Goal: Task Accomplishment & Management: Manage account settings

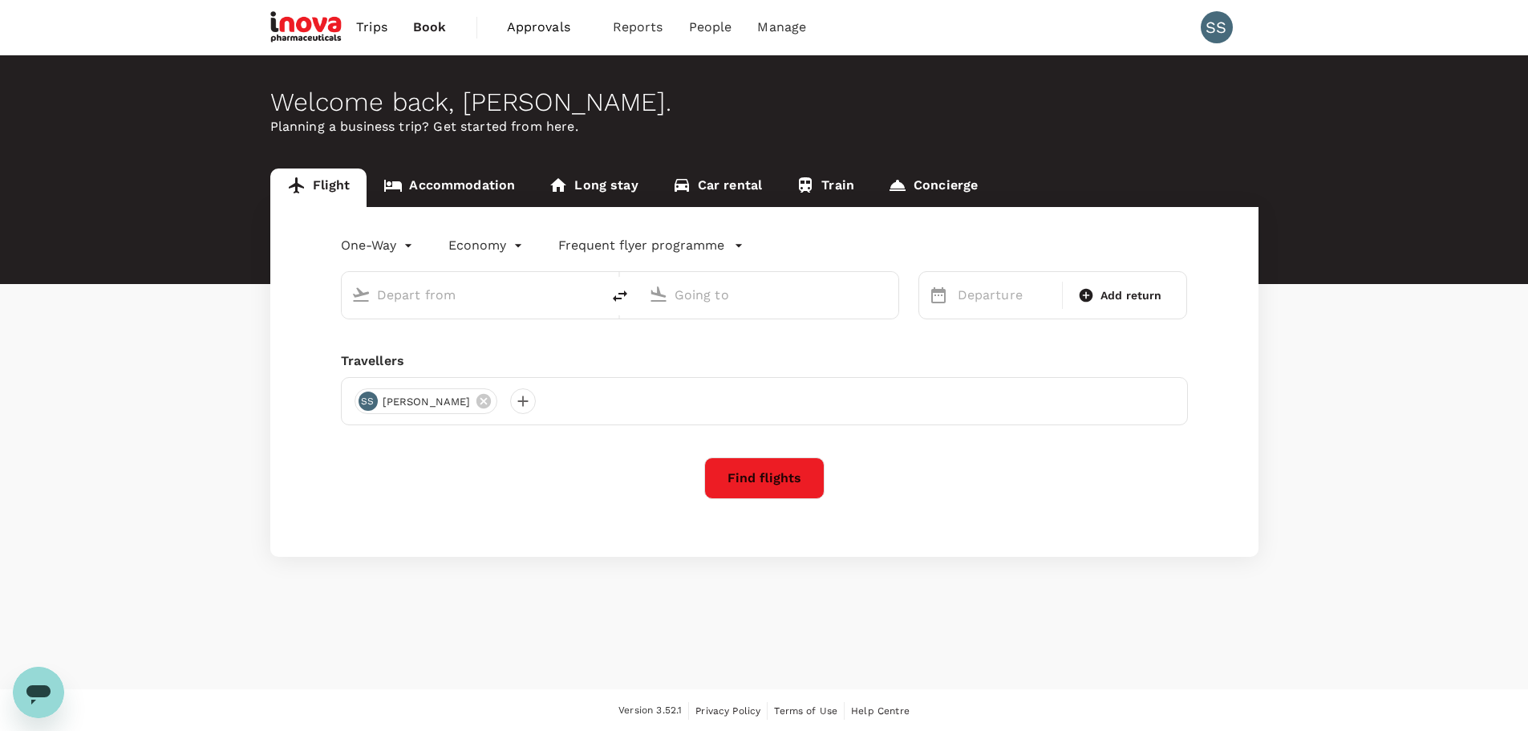
click at [532, 26] on span "Approvals" at bounding box center [547, 27] width 80 height 19
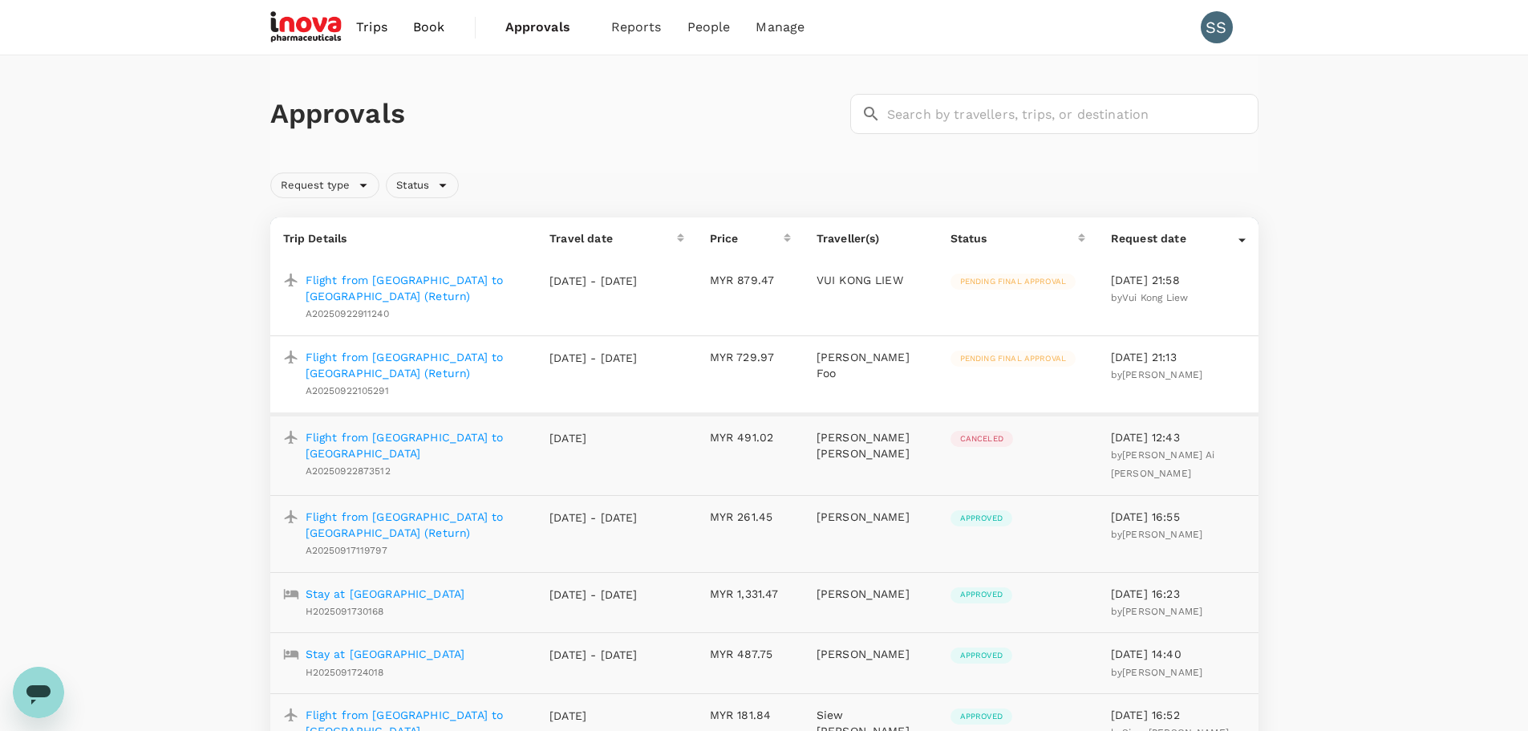
click at [407, 356] on p "Flight from [GEOGRAPHIC_DATA] to [GEOGRAPHIC_DATA] (Return)" at bounding box center [415, 365] width 219 height 32
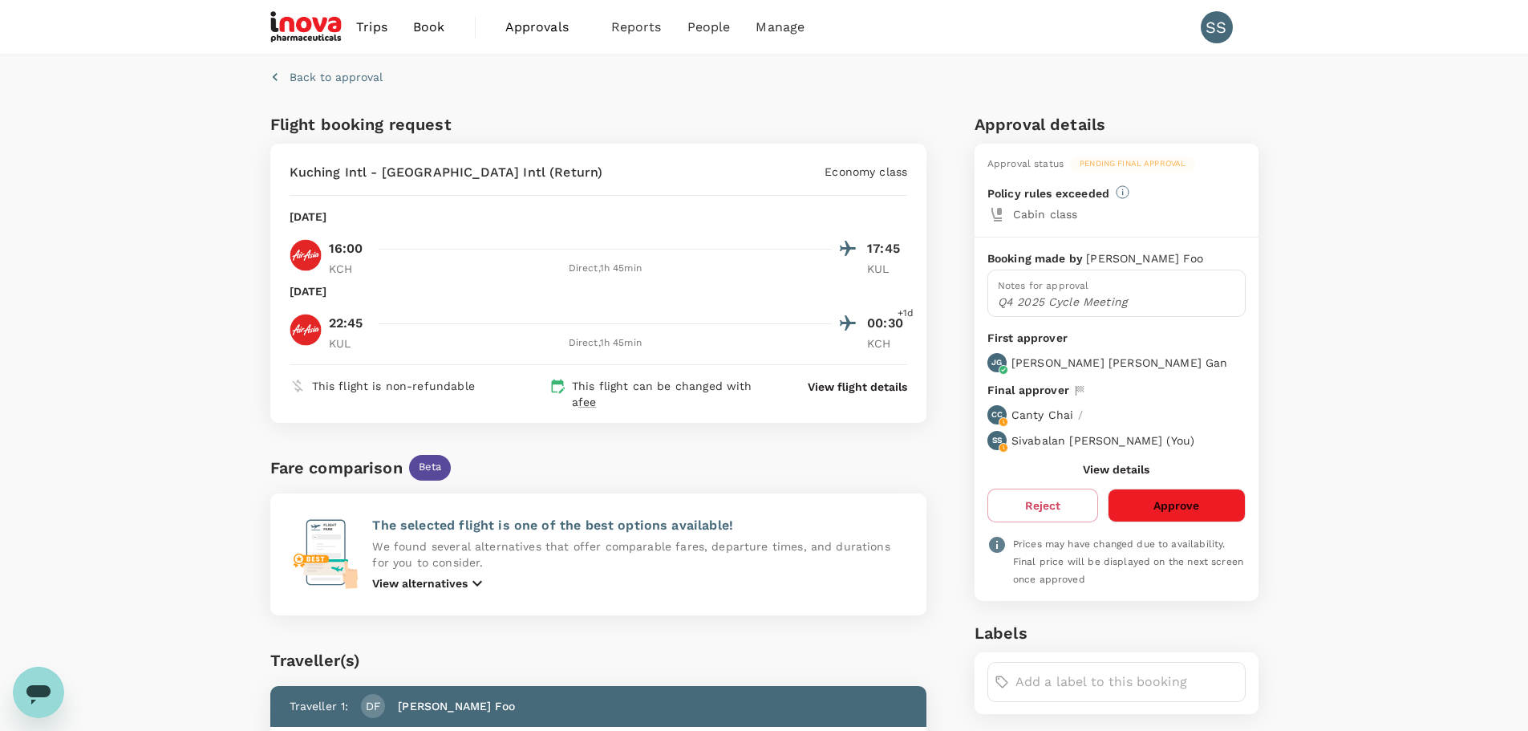
click at [1135, 502] on button "Approve" at bounding box center [1175, 505] width 137 height 34
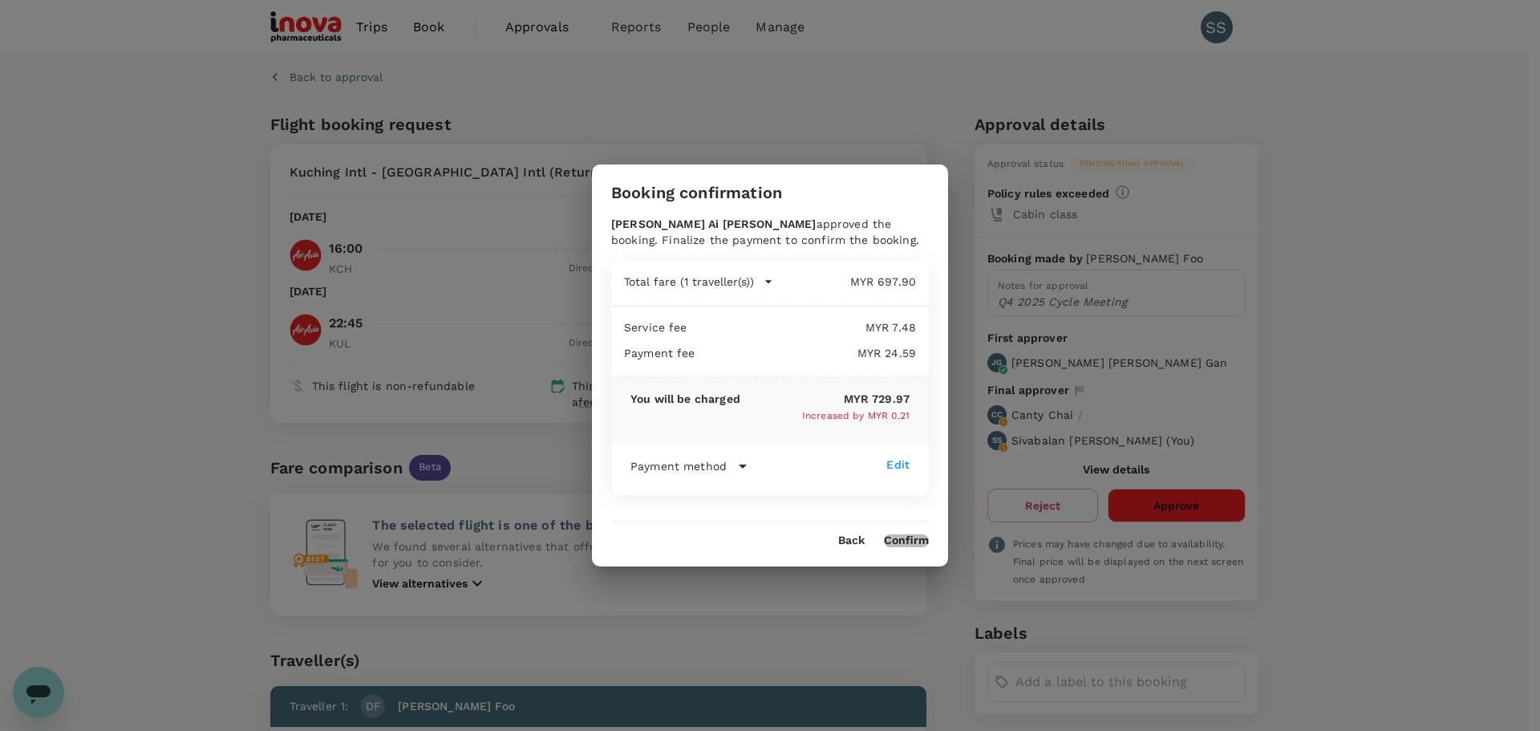
click at [901, 543] on button "Confirm" at bounding box center [906, 540] width 45 height 13
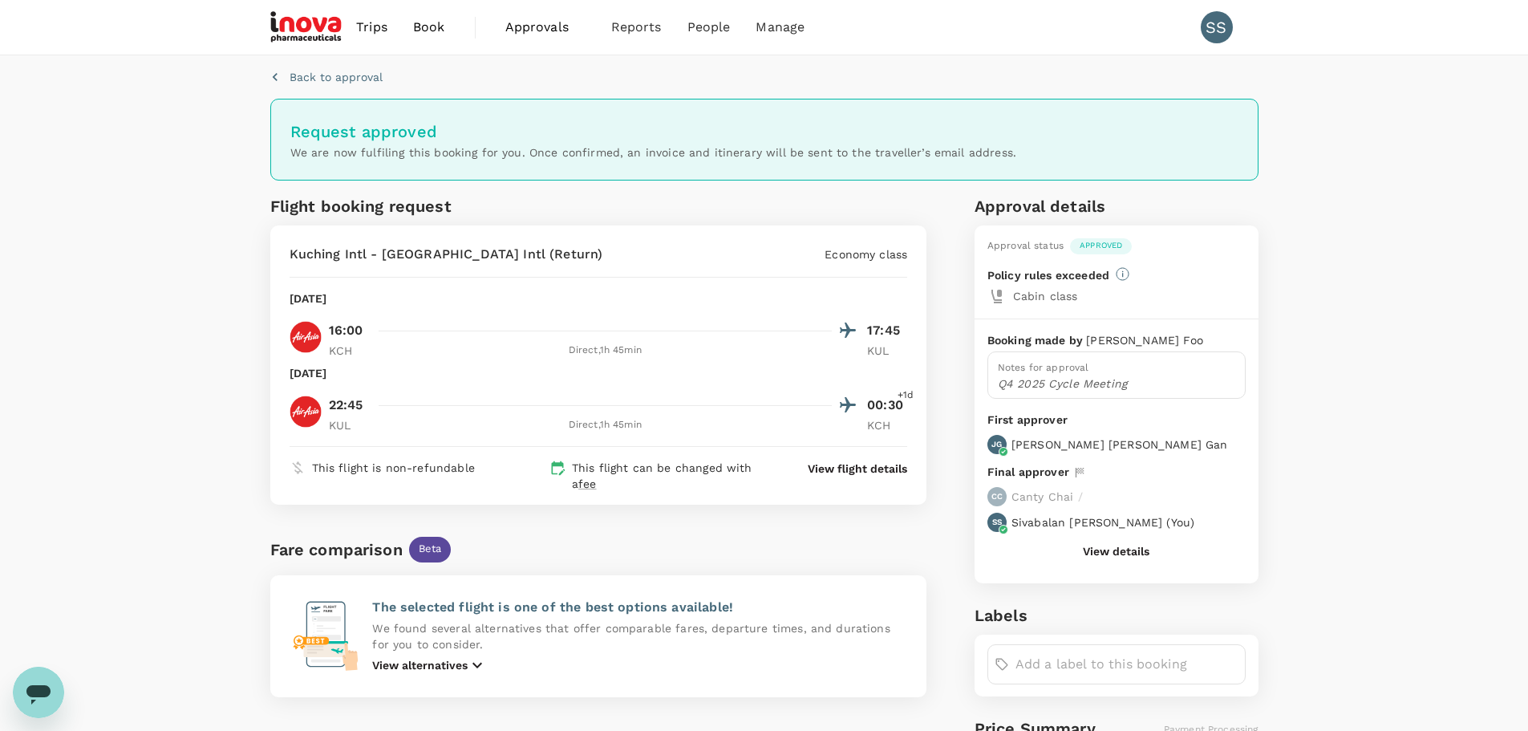
click at [536, 24] on span "Approvals" at bounding box center [545, 27] width 80 height 19
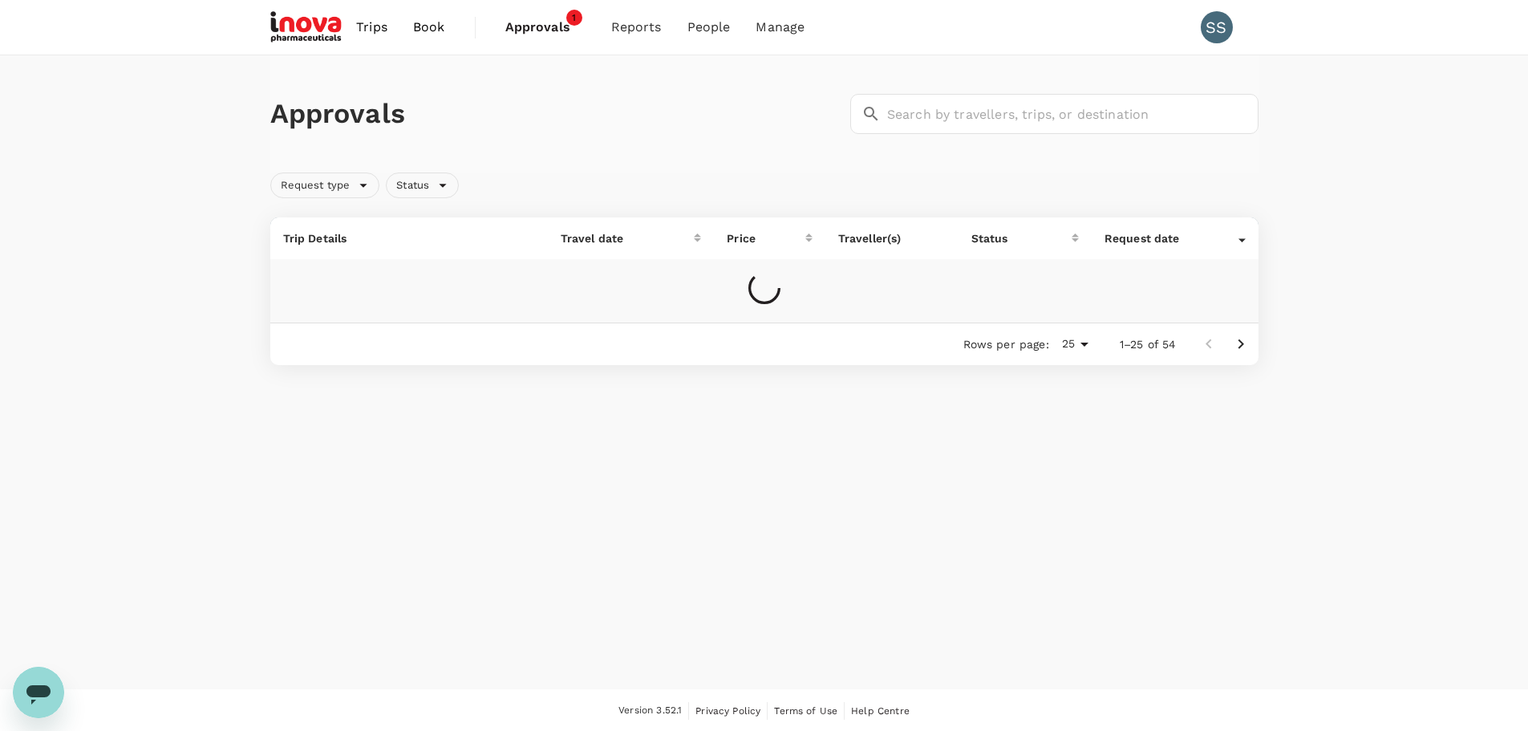
click at [534, 25] on span "Approvals" at bounding box center [545, 27] width 80 height 19
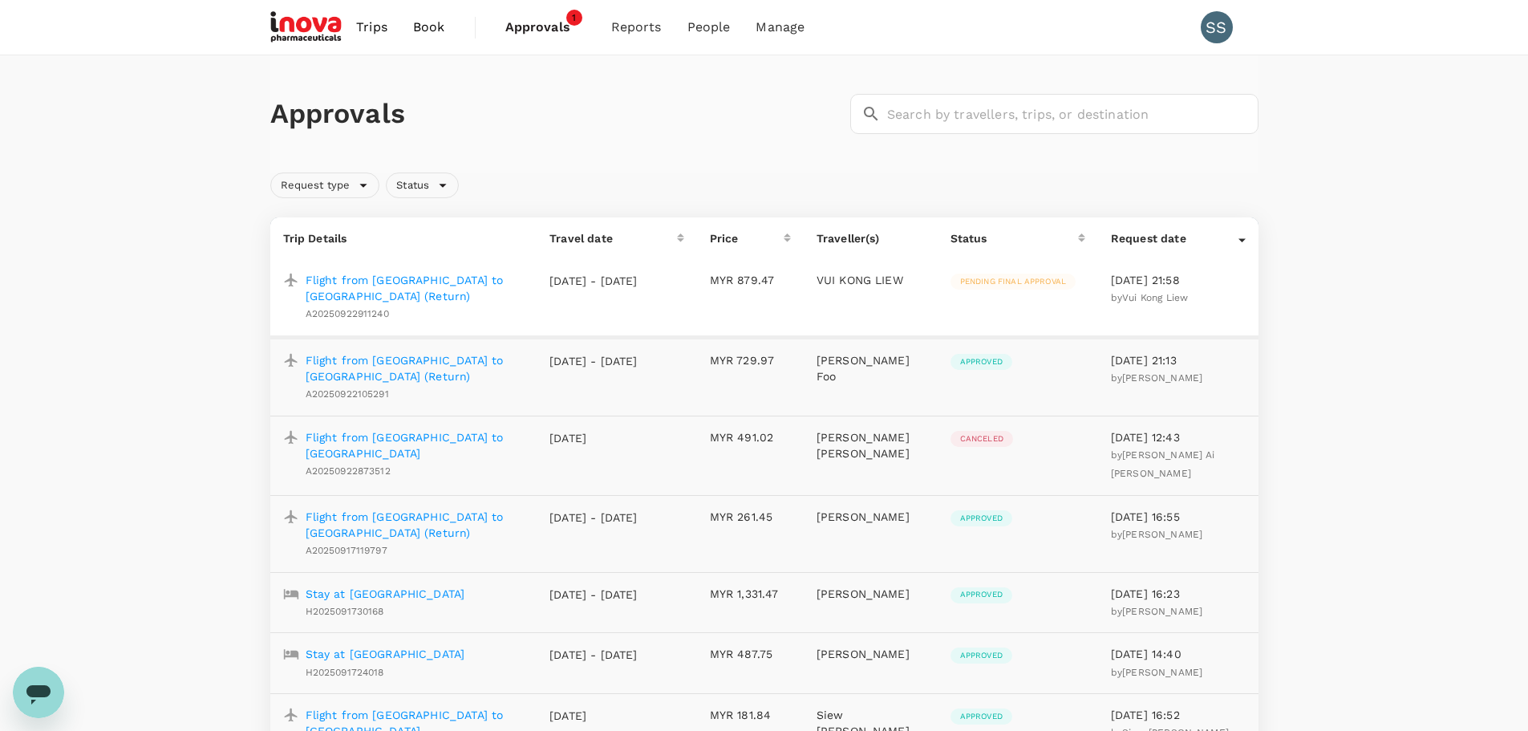
click at [391, 280] on p "Flight from [GEOGRAPHIC_DATA] to [GEOGRAPHIC_DATA] (Return)" at bounding box center [415, 288] width 219 height 32
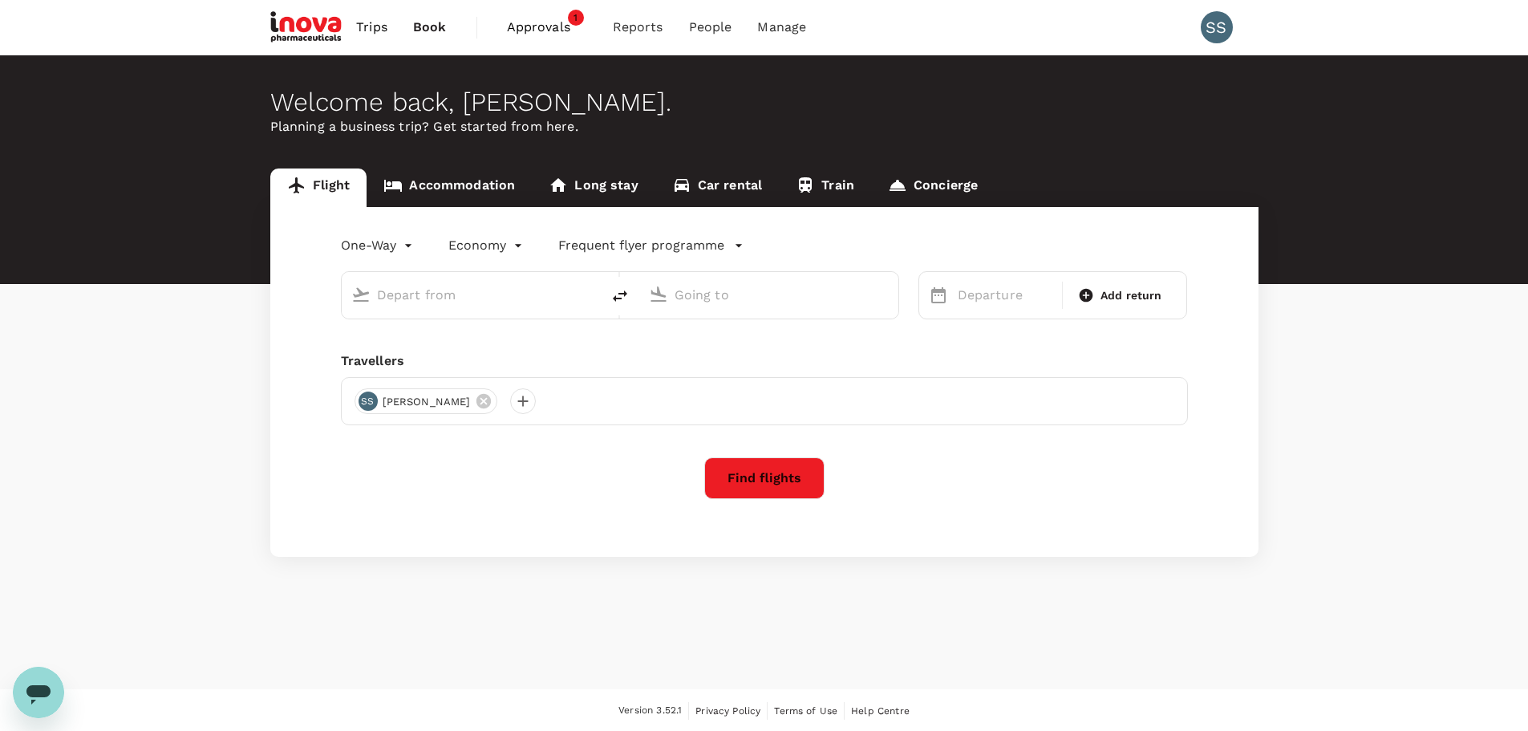
click at [528, 30] on span "Approvals" at bounding box center [547, 27] width 80 height 19
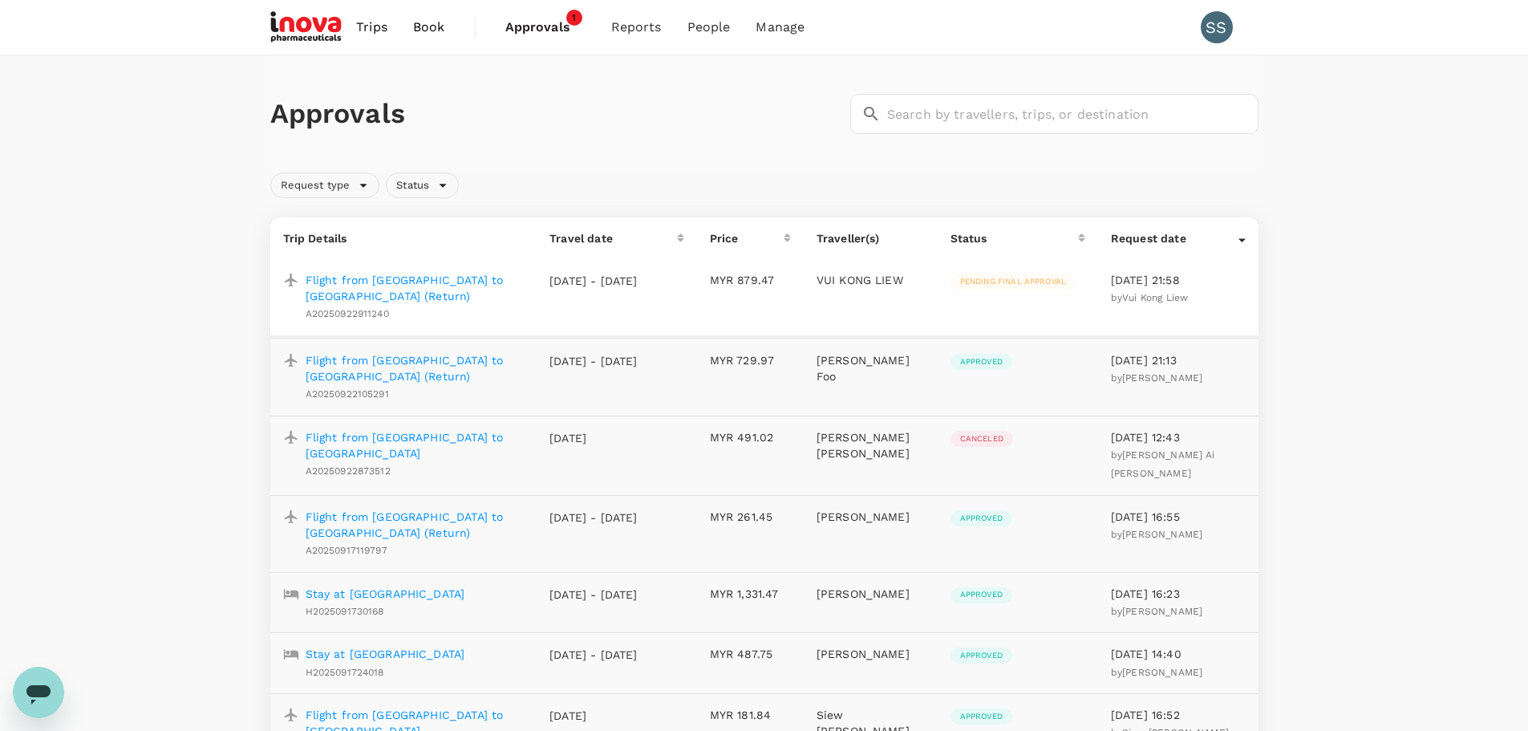
click at [420, 281] on p "Flight from [GEOGRAPHIC_DATA] to [GEOGRAPHIC_DATA] (Return)" at bounding box center [415, 288] width 219 height 32
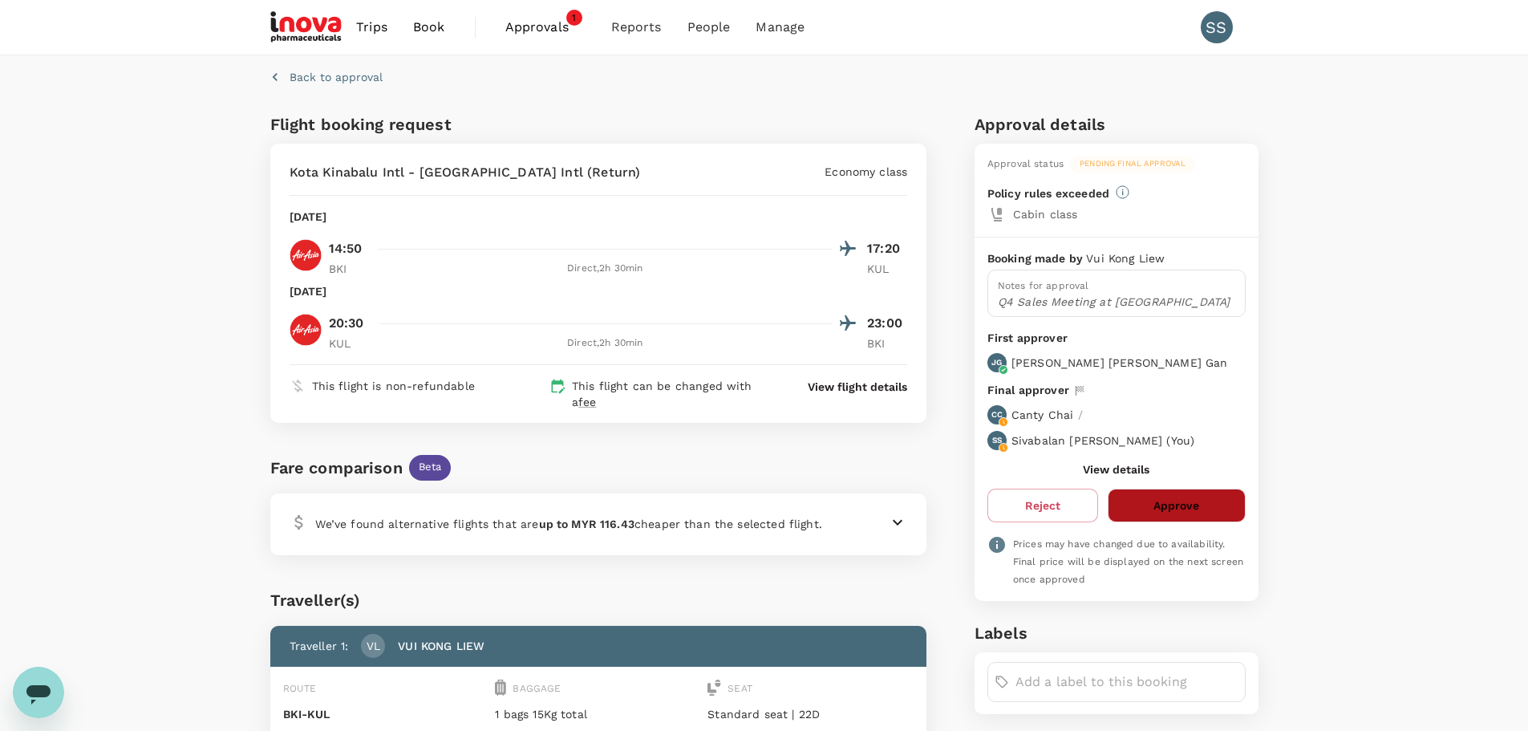
click at [1155, 503] on button "Approve" at bounding box center [1175, 505] width 137 height 34
